Goal: Information Seeking & Learning: Check status

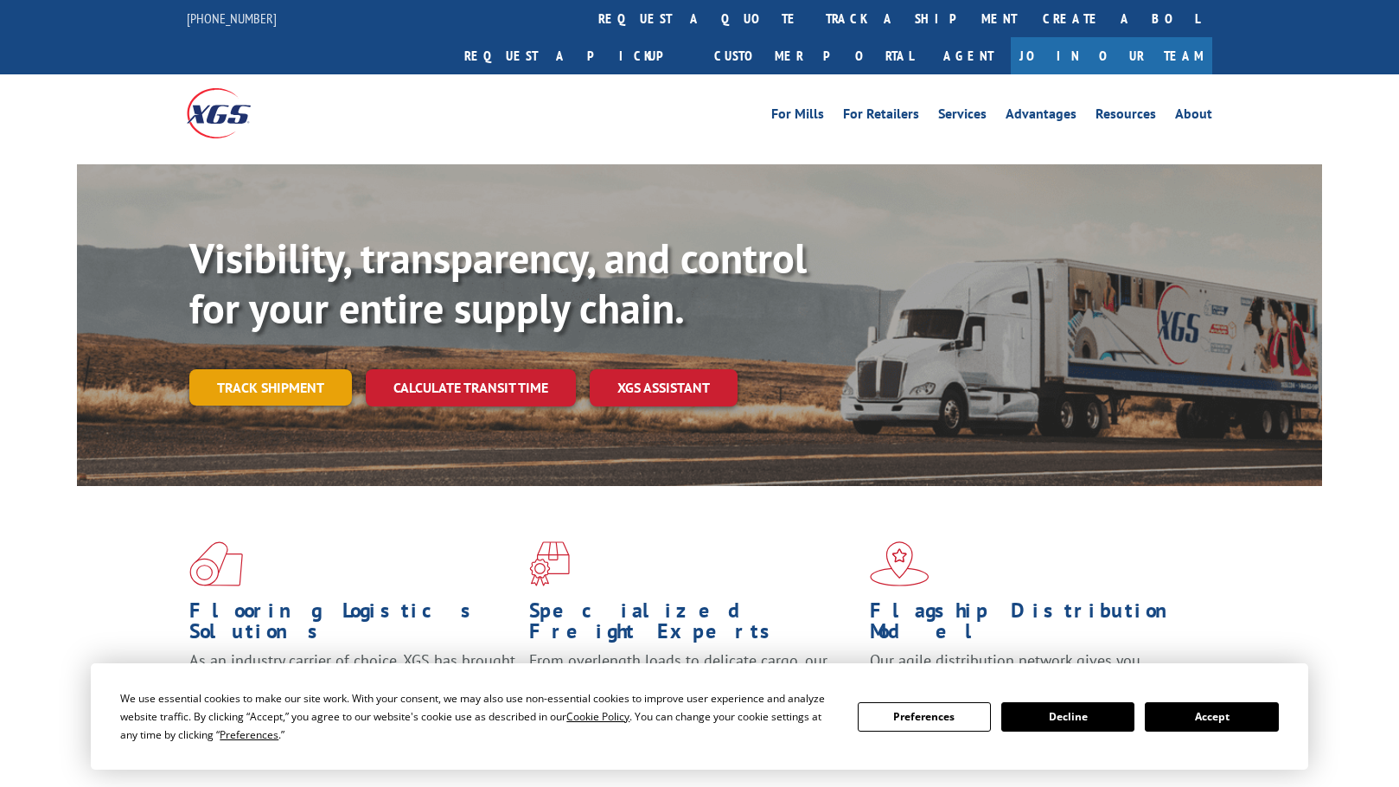
click at [275, 369] on link "Track shipment" at bounding box center [270, 387] width 163 height 36
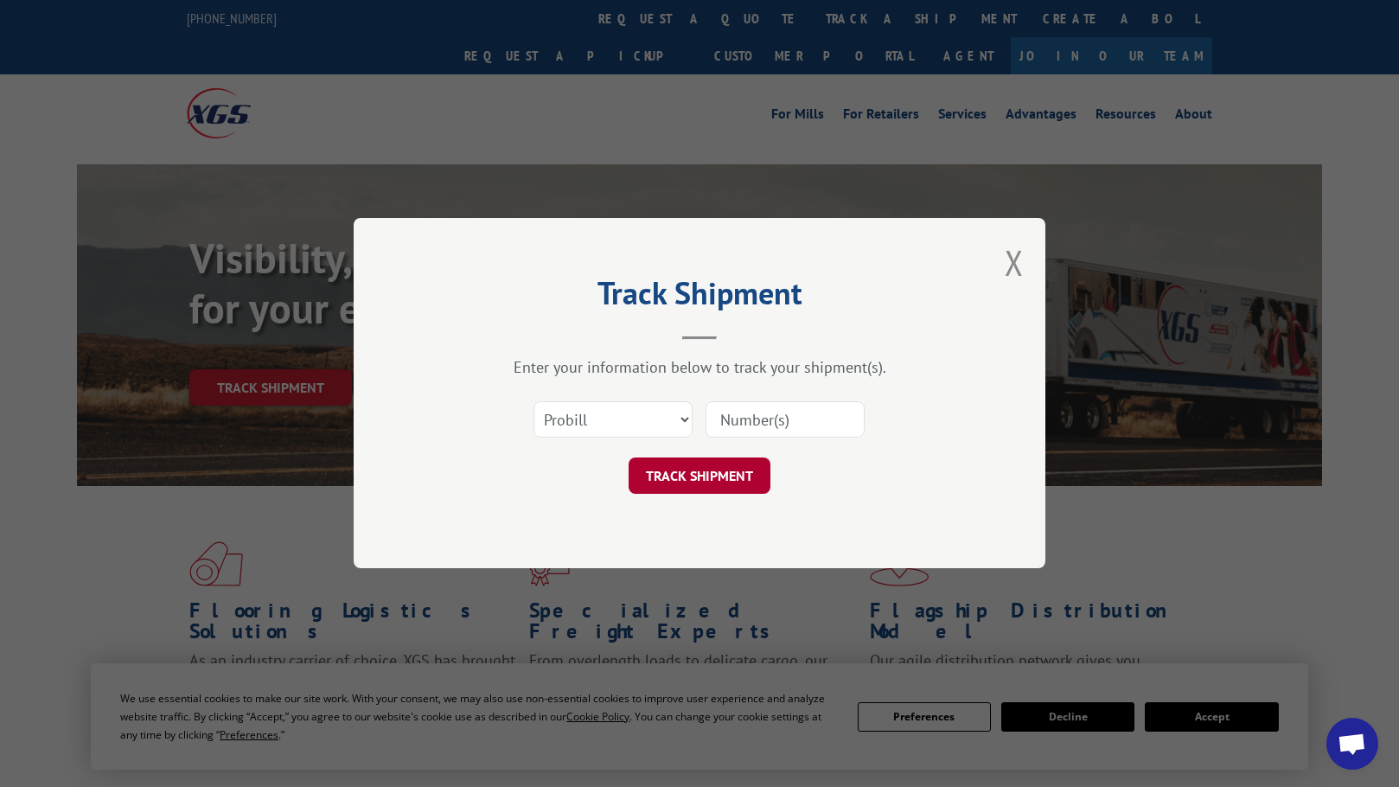
click at [693, 478] on button "TRACK SHIPMENT" at bounding box center [700, 476] width 142 height 36
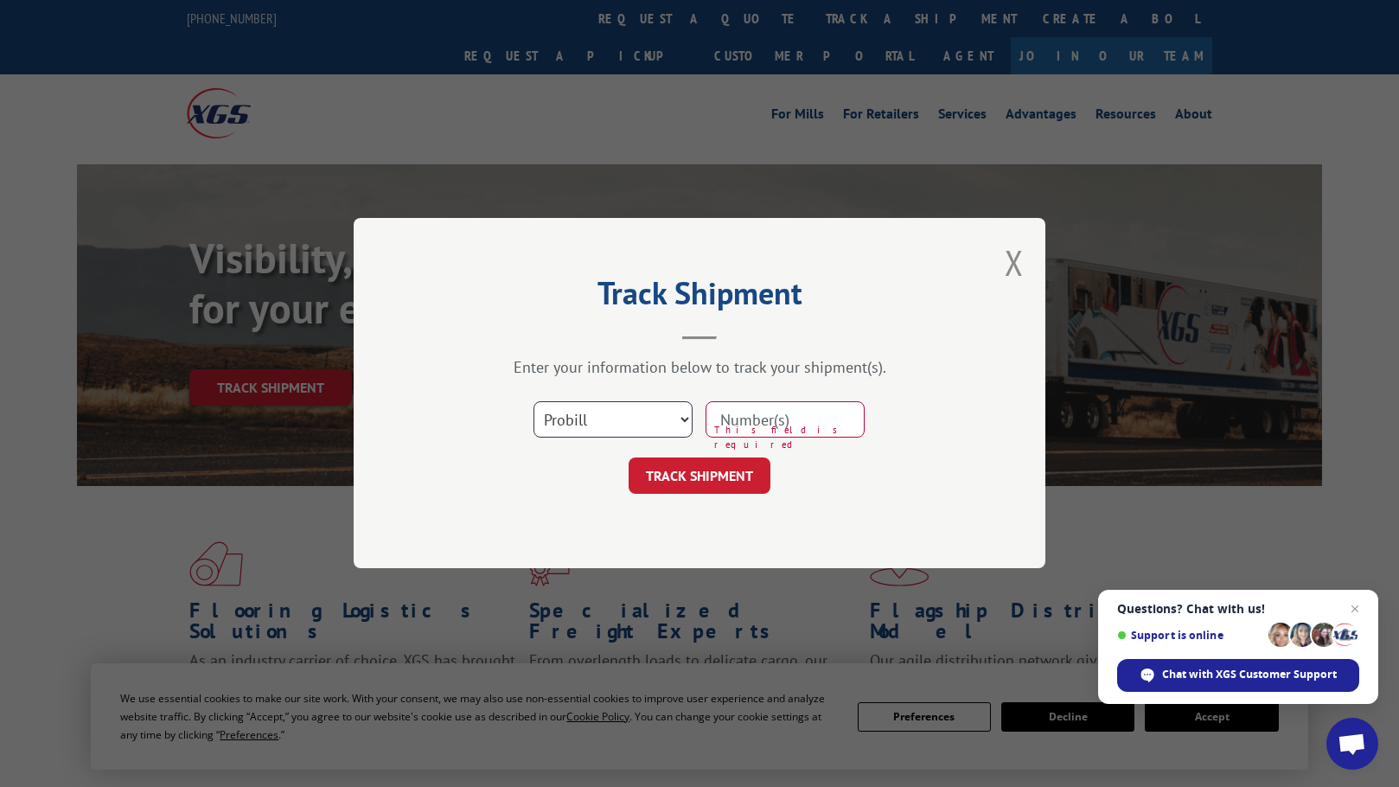
click at [679, 418] on select "Select category... Probill BOL PO" at bounding box center [612, 420] width 159 height 36
click at [533, 402] on select "Select category... Probill BOL PO" at bounding box center [612, 420] width 159 height 36
click at [678, 419] on select "Select category... Probill BOL PO" at bounding box center [612, 420] width 159 height 36
select select "probill"
click at [533, 402] on select "Select category... Probill BOL PO" at bounding box center [612, 420] width 159 height 36
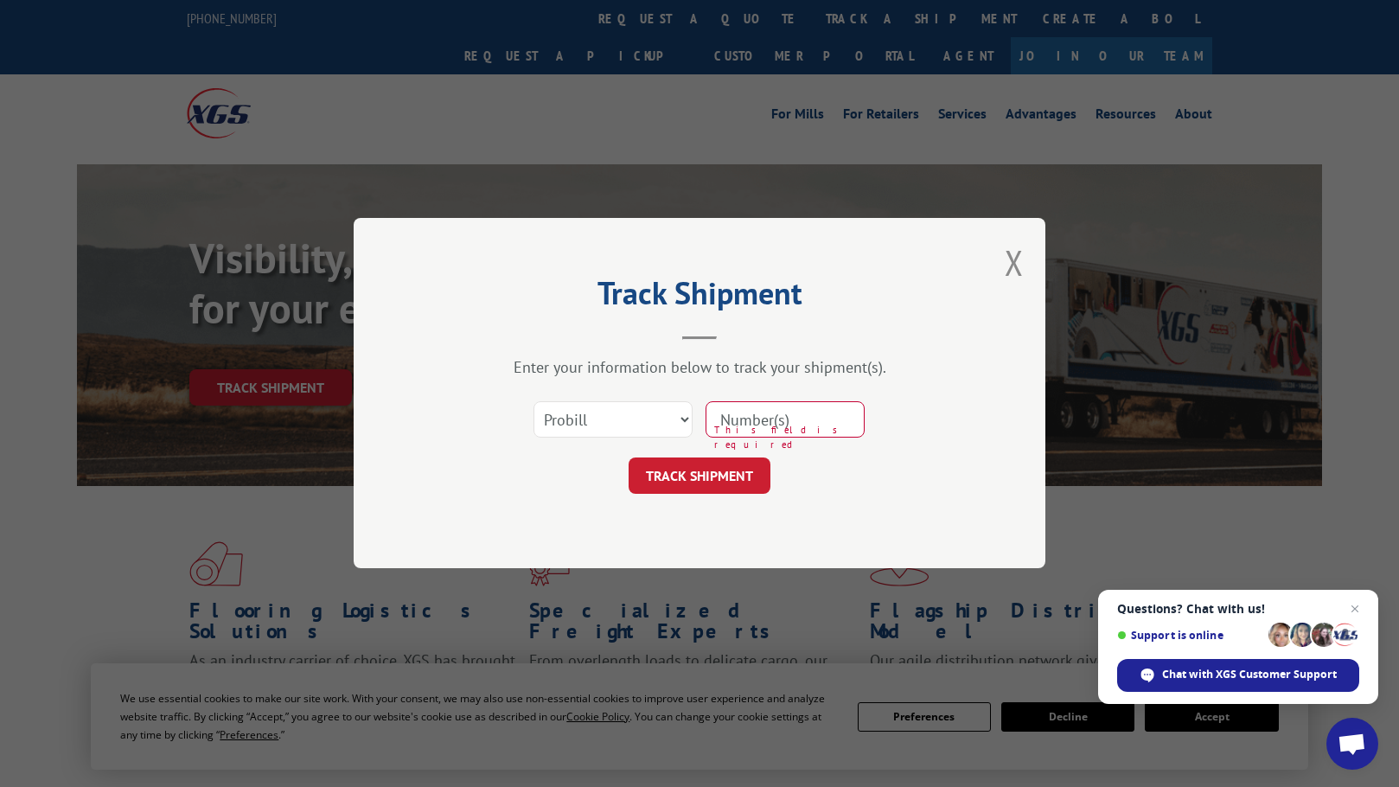
click at [754, 421] on input at bounding box center [784, 420] width 159 height 36
type input "17103554"
click at [693, 478] on button "TRACK SHIPMENT" at bounding box center [700, 476] width 142 height 36
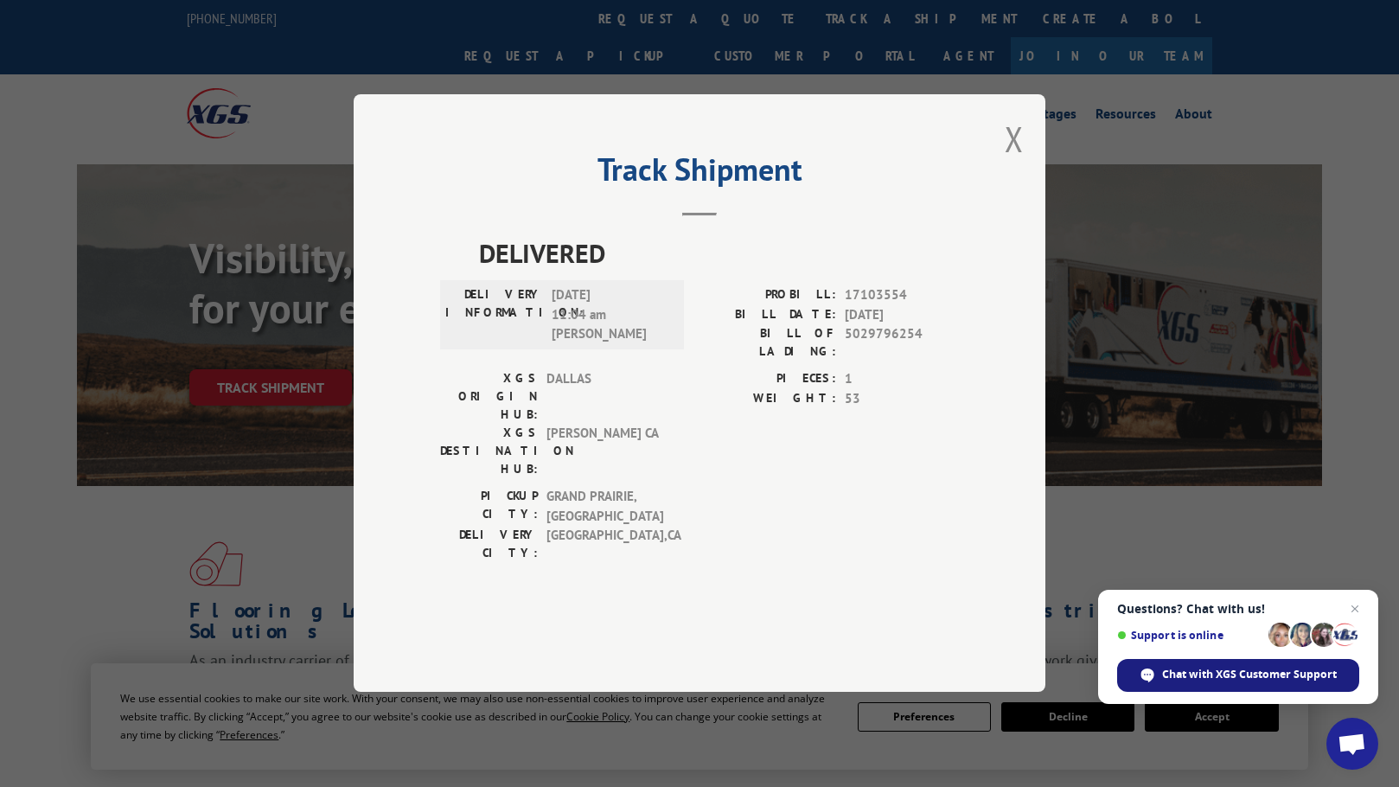
click at [1239, 671] on span "Chat with XGS Customer Support" at bounding box center [1249, 675] width 175 height 16
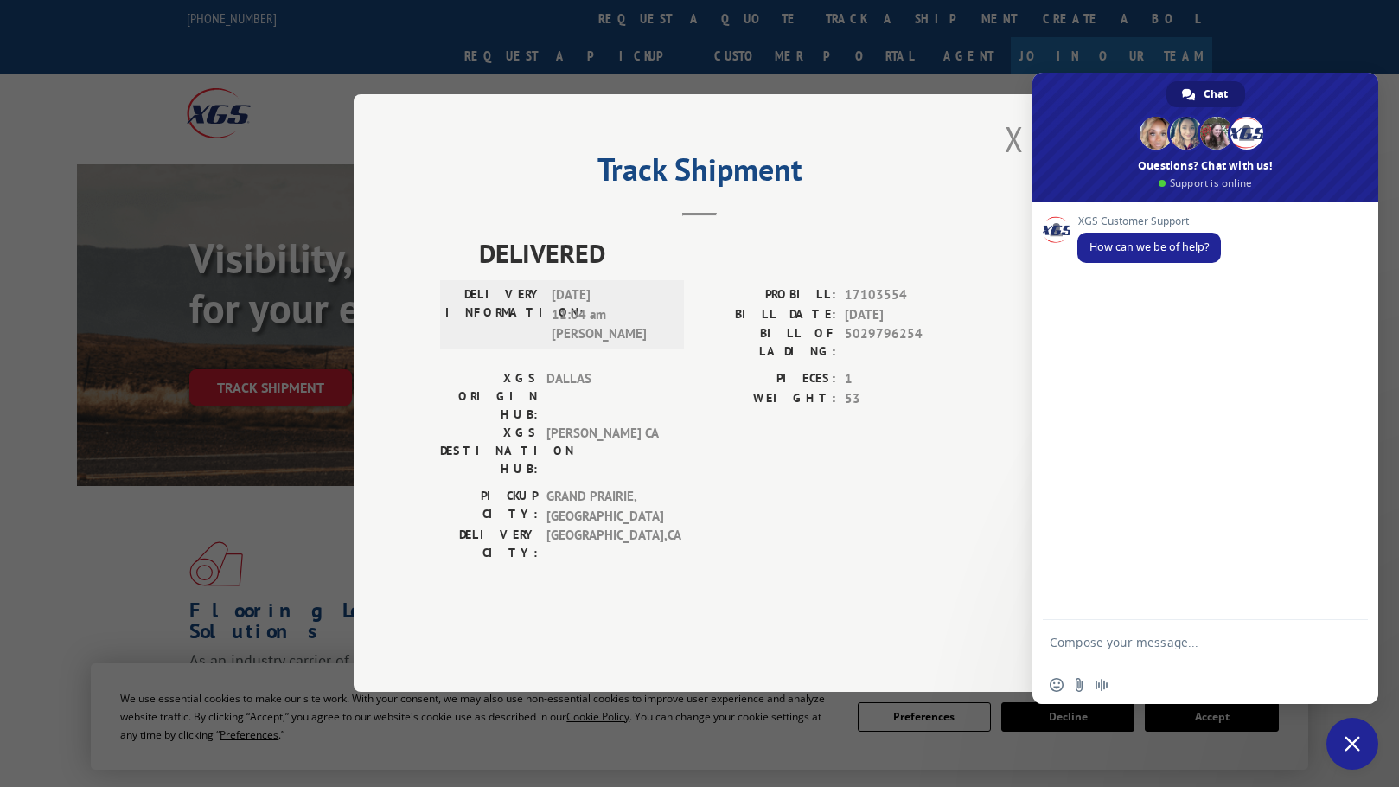
click at [891, 99] on div "Track Shipment DELIVERED DELIVERY INFORMATION: [DATE] 11:04 am [PERSON_NAME]: 1…" at bounding box center [699, 393] width 1399 height 787
click at [971, 672] on div "Track Shipment DELIVERED DELIVERY INFORMATION: [DATE] 11:04 am [PERSON_NAME]: 1…" at bounding box center [699, 393] width 1399 height 787
click at [922, 508] on div "[GEOGRAPHIC_DATA]: [GEOGRAPHIC_DATA] , [GEOGRAPHIC_DATA]: [GEOGRAPHIC_DATA] , […" at bounding box center [699, 530] width 519 height 84
click at [1336, 82] on span at bounding box center [1205, 138] width 346 height 130
